Goal: Task Accomplishment & Management: Manage account settings

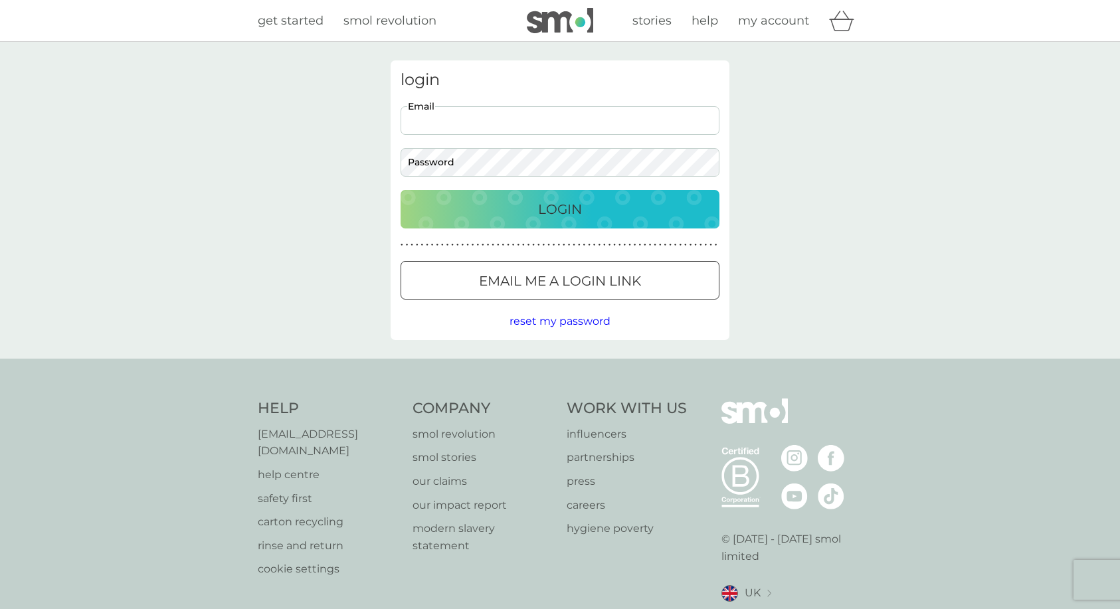
type input "k.parkinson@hotmail.co.uk"
click at [560, 209] on button "Login" at bounding box center [559, 209] width 319 height 39
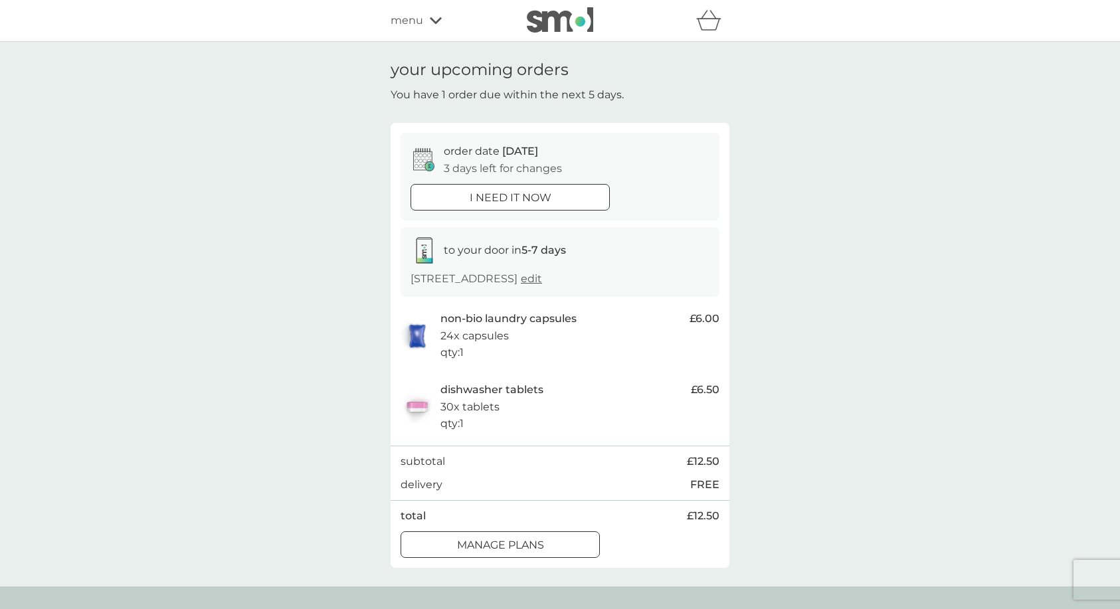
click at [557, 541] on div "manage plans" at bounding box center [500, 545] width 198 height 17
click at [537, 539] on p "manage plans" at bounding box center [500, 545] width 87 height 17
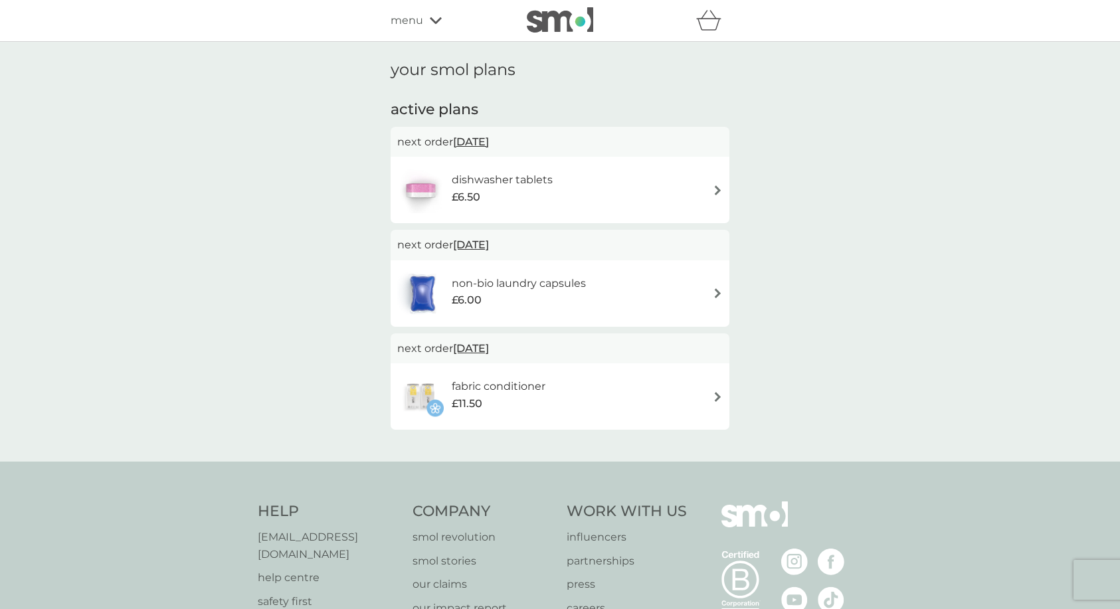
click at [479, 139] on span "[DATE]" at bounding box center [471, 142] width 36 height 26
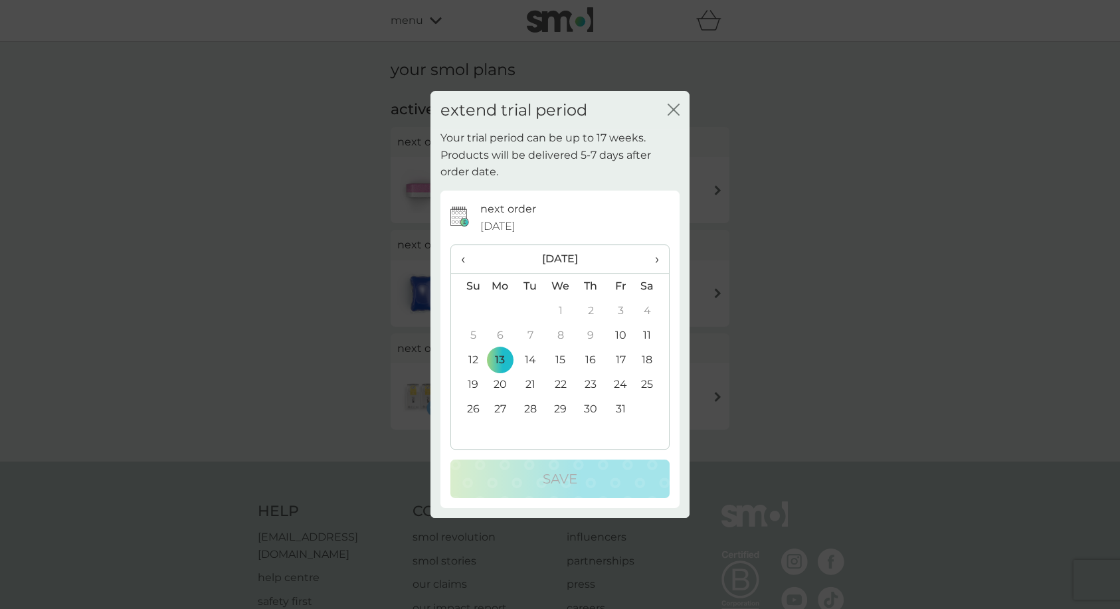
click at [500, 382] on td "20" at bounding box center [500, 384] width 31 height 25
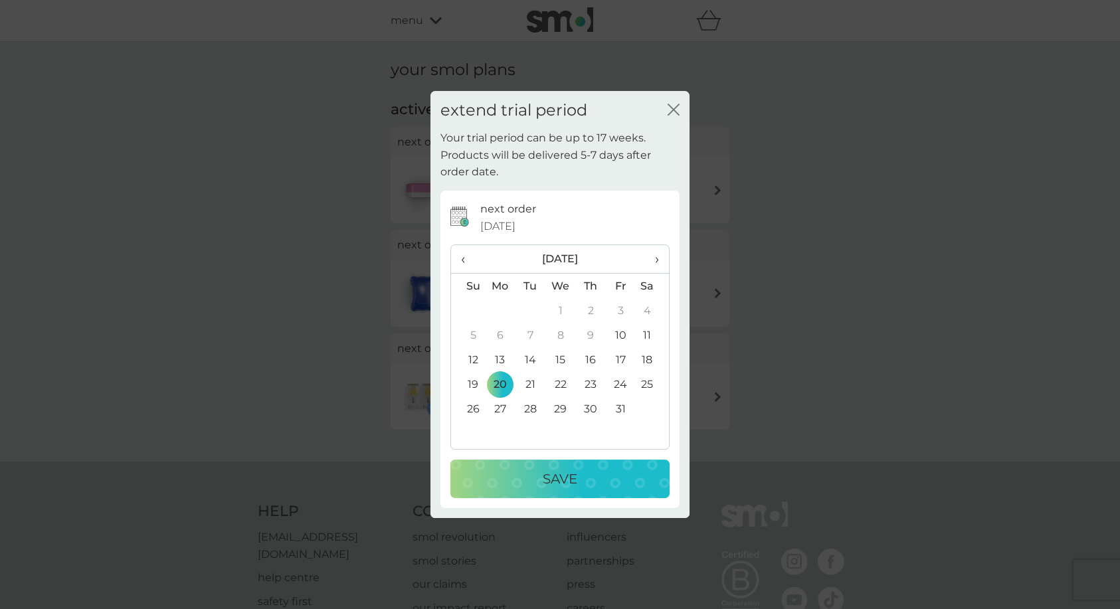
click at [551, 474] on p "Save" at bounding box center [560, 478] width 35 height 21
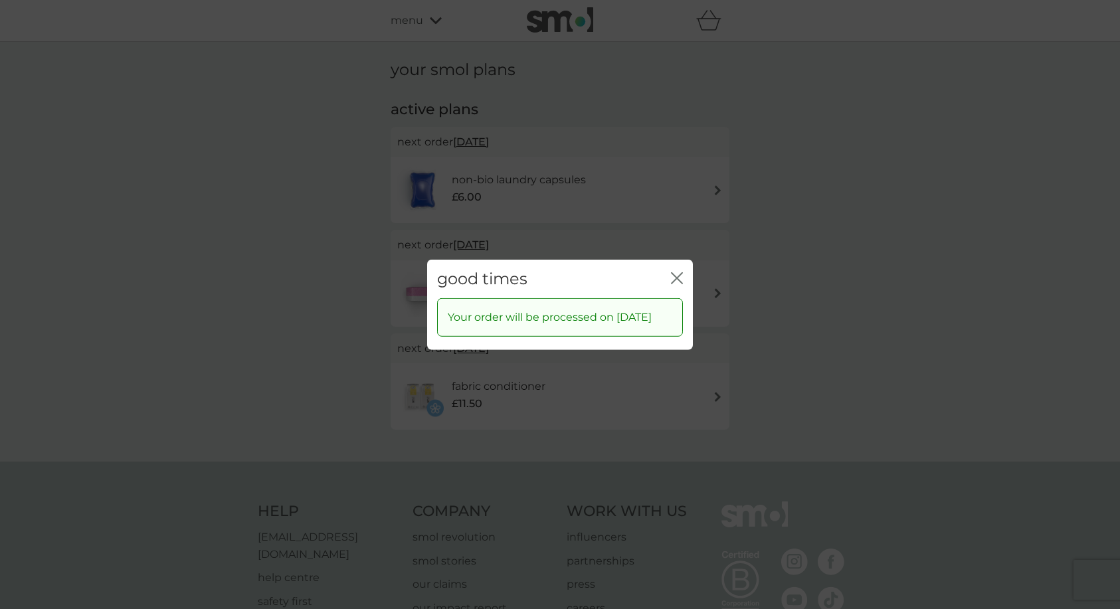
click at [673, 272] on icon "close" at bounding box center [677, 278] width 12 height 12
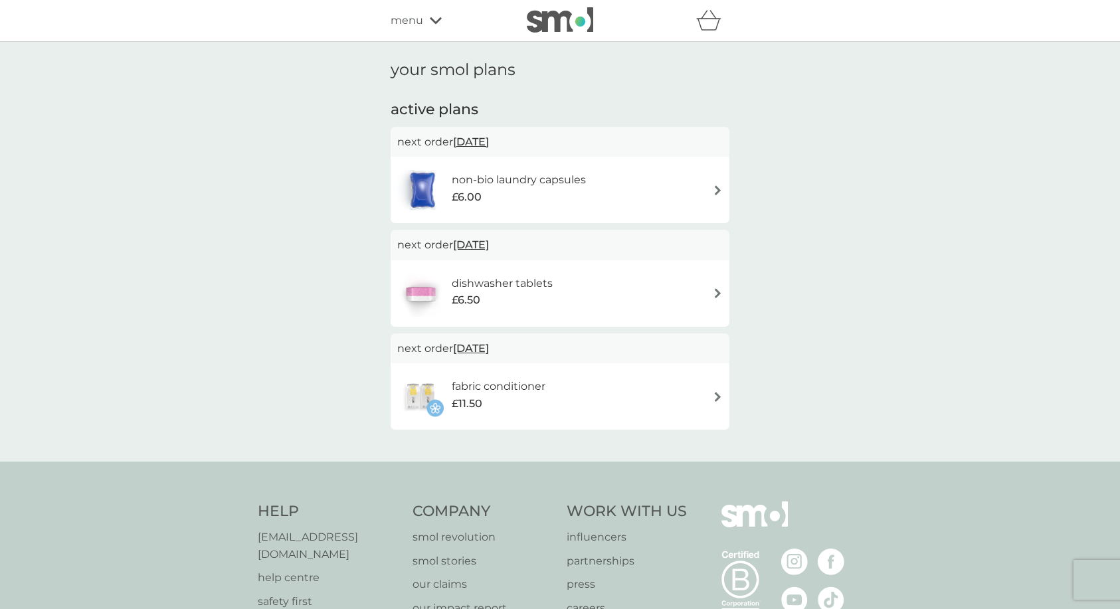
click at [486, 140] on span "[DATE]" at bounding box center [471, 142] width 36 height 26
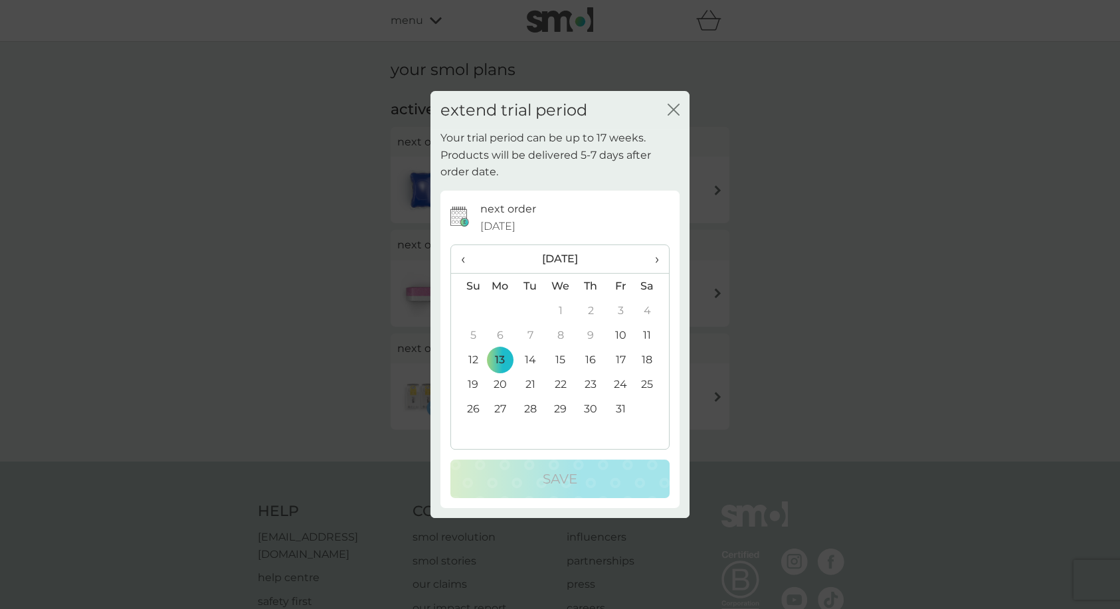
click at [502, 379] on td "20" at bounding box center [500, 384] width 31 height 25
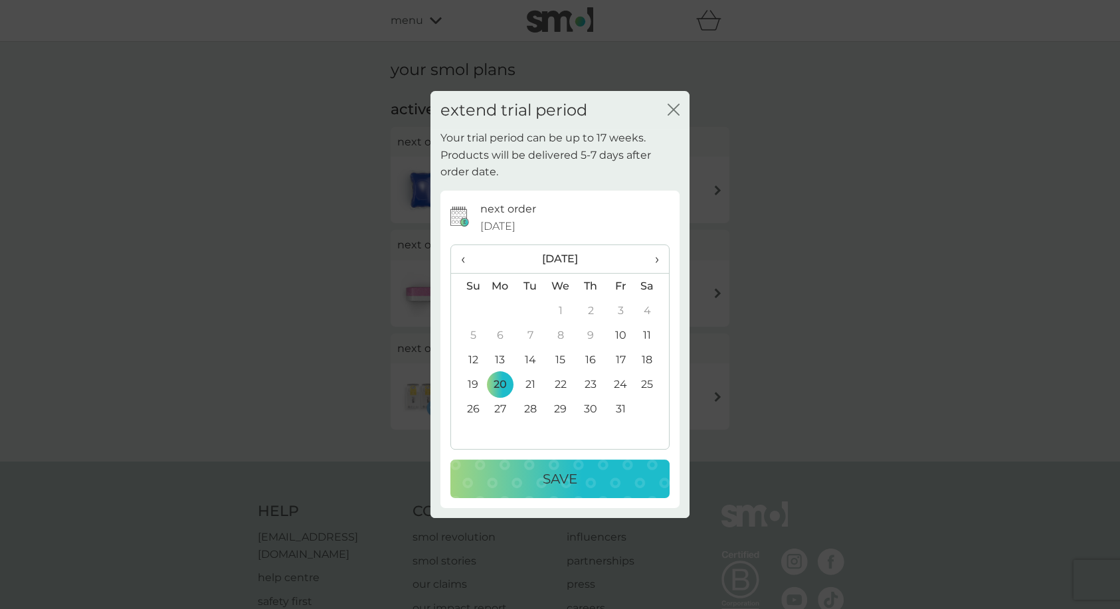
drag, startPoint x: 567, startPoint y: 477, endPoint x: 621, endPoint y: 454, distance: 58.3
click at [567, 476] on p "Save" at bounding box center [560, 478] width 35 height 21
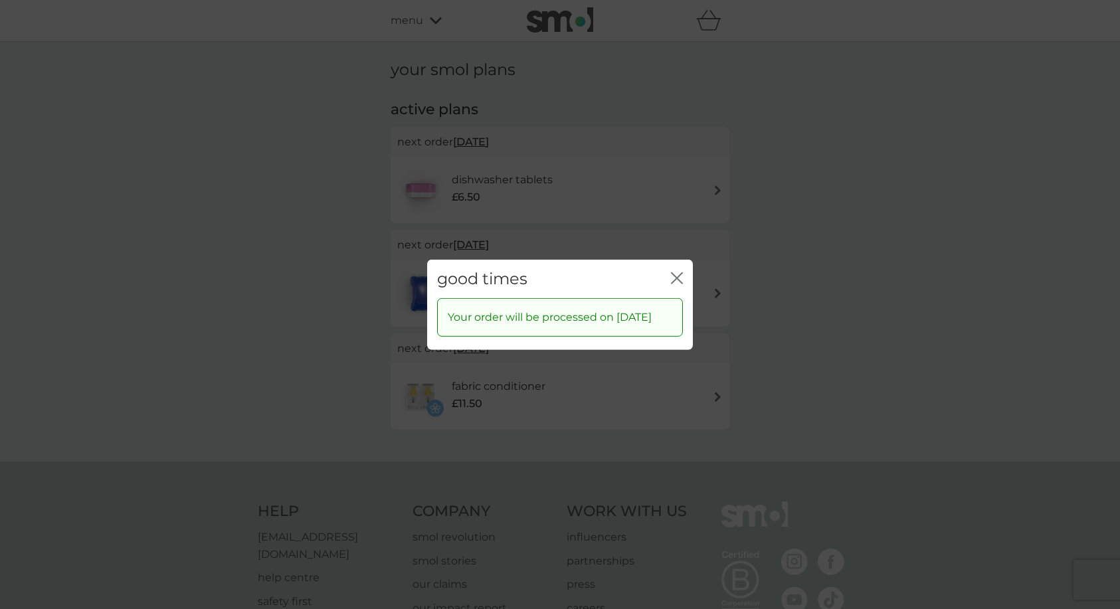
click at [675, 272] on icon "close" at bounding box center [677, 278] width 12 height 12
